Goal: Task Accomplishment & Management: Manage account settings

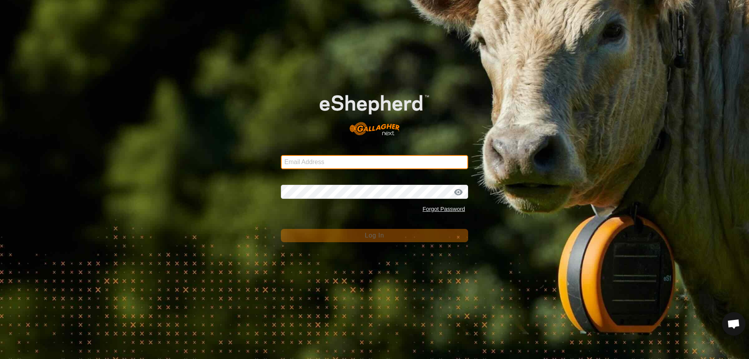
click at [332, 158] on input "Email Address" at bounding box center [374, 162] width 187 height 14
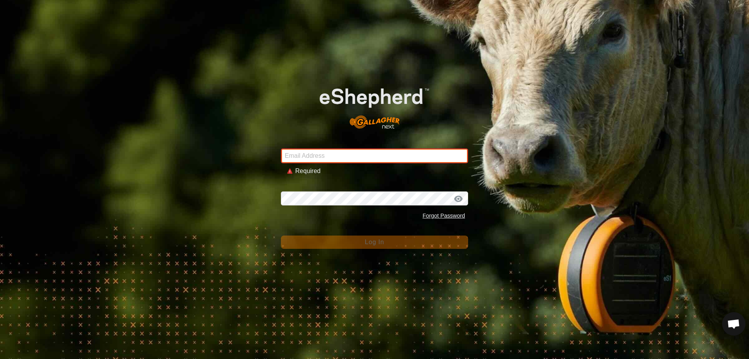
type input "[EMAIL_ADDRESS][DOMAIN_NAME]"
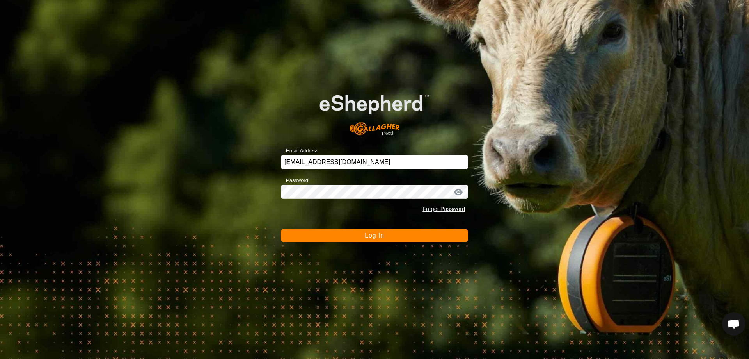
click at [281, 229] on button "Log In" at bounding box center [374, 235] width 187 height 13
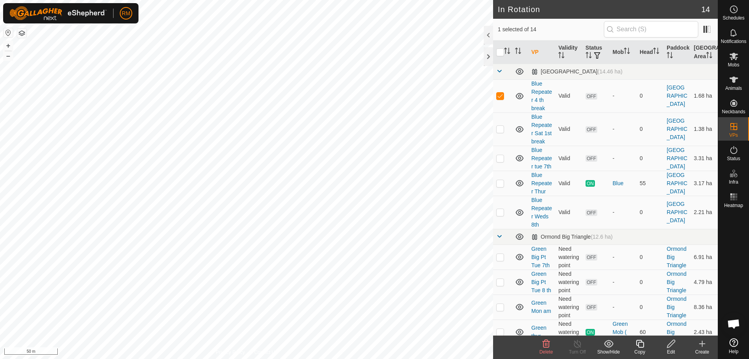
checkbox input "false"
checkbox input "true"
click at [703, 344] on icon at bounding box center [702, 344] width 5 height 0
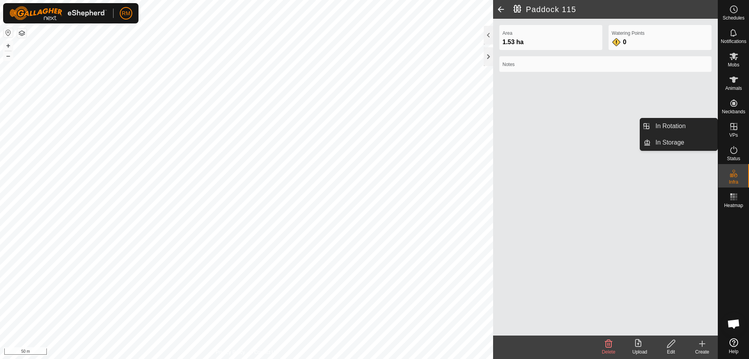
click at [738, 129] on icon at bounding box center [734, 126] width 9 height 9
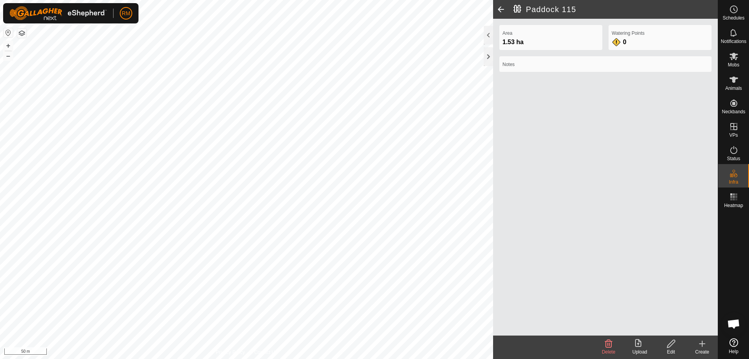
click at [704, 345] on icon at bounding box center [702, 343] width 9 height 9
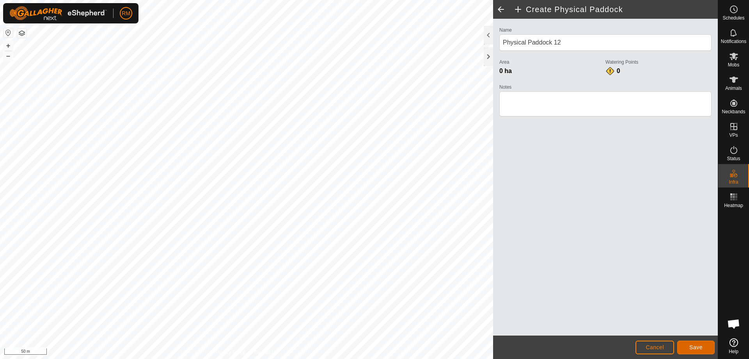
click at [456, 333] on div "Create Physical Paddock Name Physical Paddock 12 Area 0 ha Watering Points 0 No…" at bounding box center [359, 179] width 718 height 359
click at [650, 347] on span "Cancel" at bounding box center [655, 347] width 18 height 6
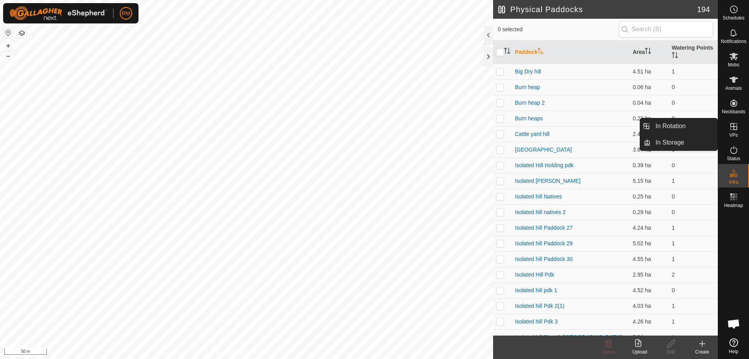
click at [732, 127] on icon at bounding box center [734, 126] width 7 height 7
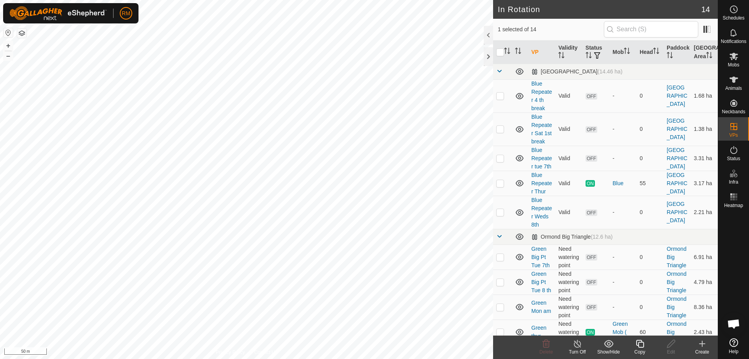
click at [640, 344] on icon at bounding box center [641, 343] width 10 height 9
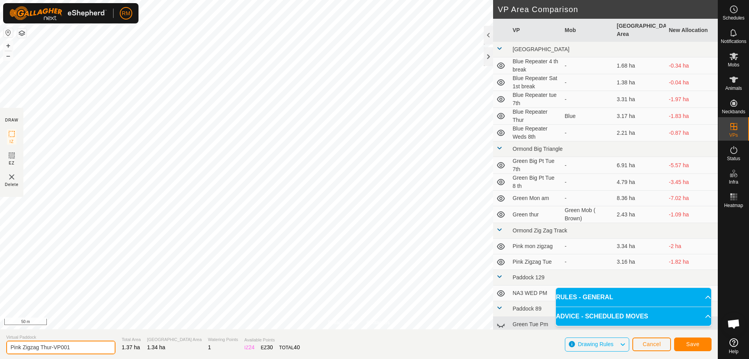
click at [78, 348] on input "Pink Zigzag Thur-VP001" at bounding box center [60, 347] width 109 height 14
type input "Pink Zigzag Fri"
click at [692, 345] on span "Save" at bounding box center [693, 344] width 13 height 6
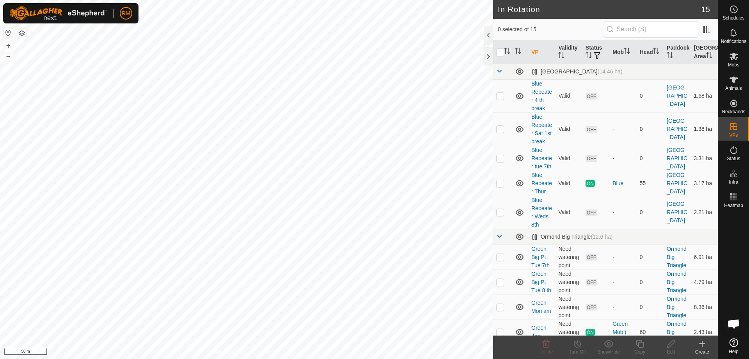
checkbox input "true"
checkbox input "false"
click at [502, 186] on p-checkbox at bounding box center [501, 183] width 8 height 6
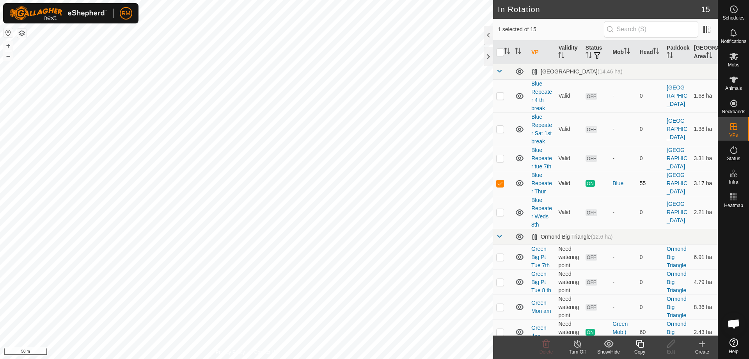
checkbox input "false"
